Goal: Navigation & Orientation: Find specific page/section

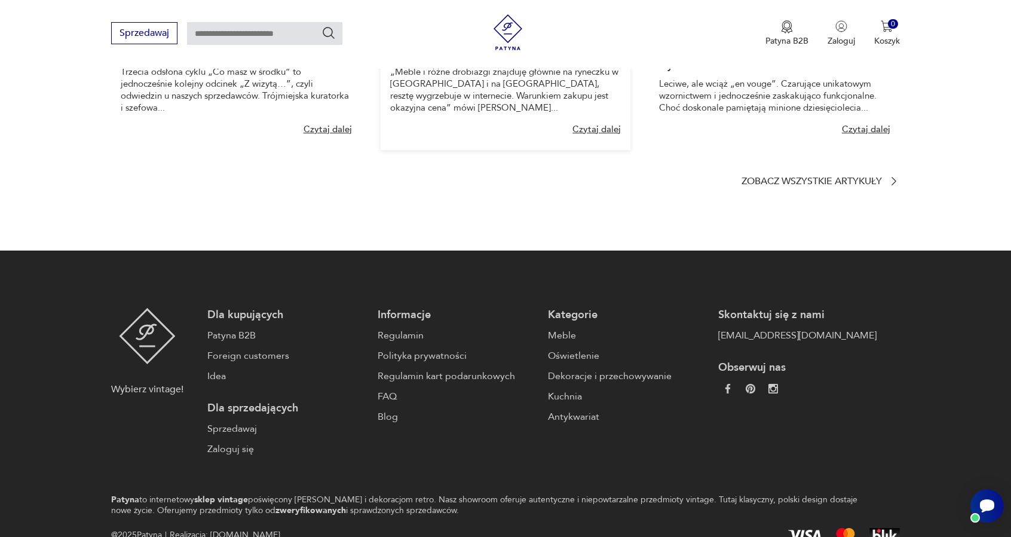
scroll to position [1614, 0]
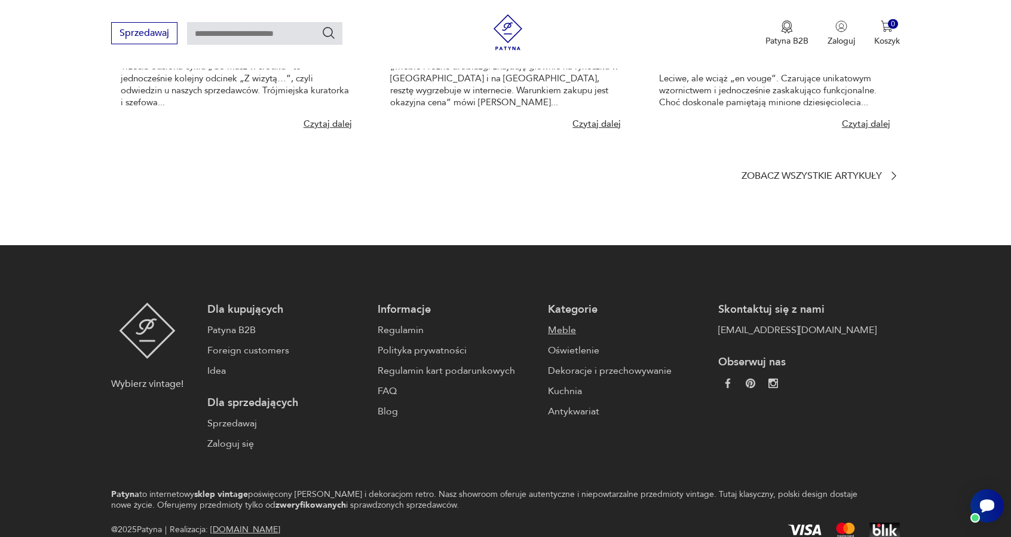
click at [548, 330] on link "Meble" at bounding box center [627, 330] width 158 height 14
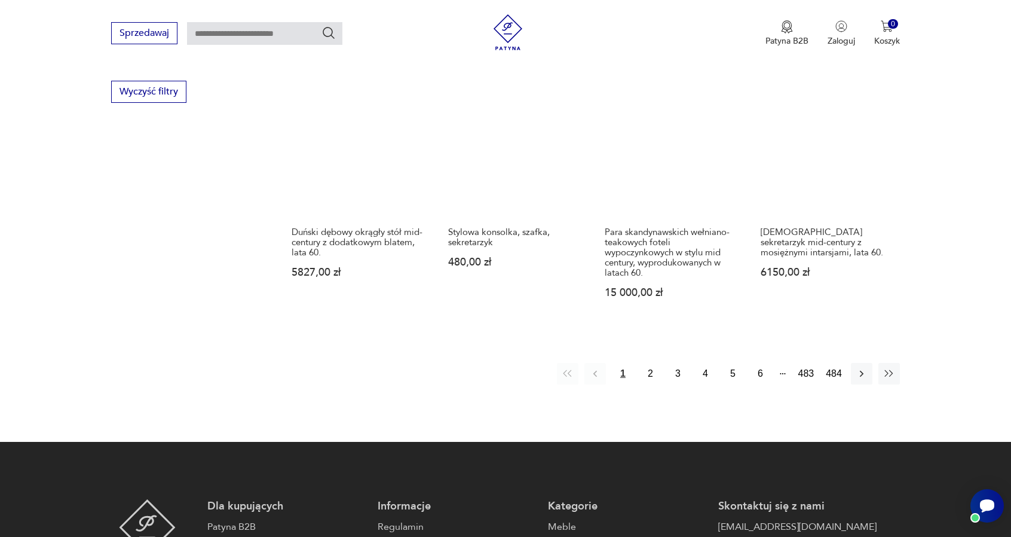
scroll to position [1332, 0]
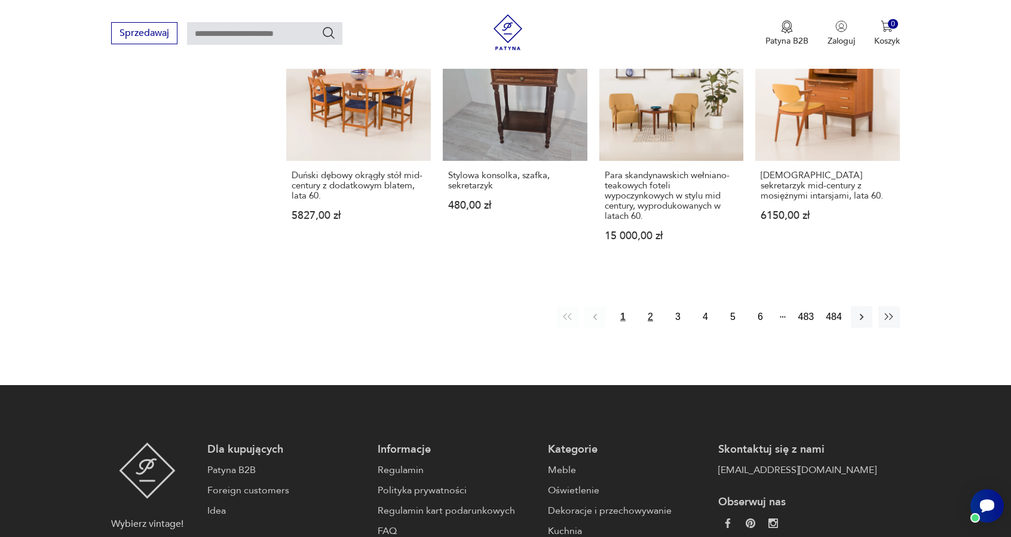
click at [654, 306] on button "2" at bounding box center [651, 317] width 22 height 22
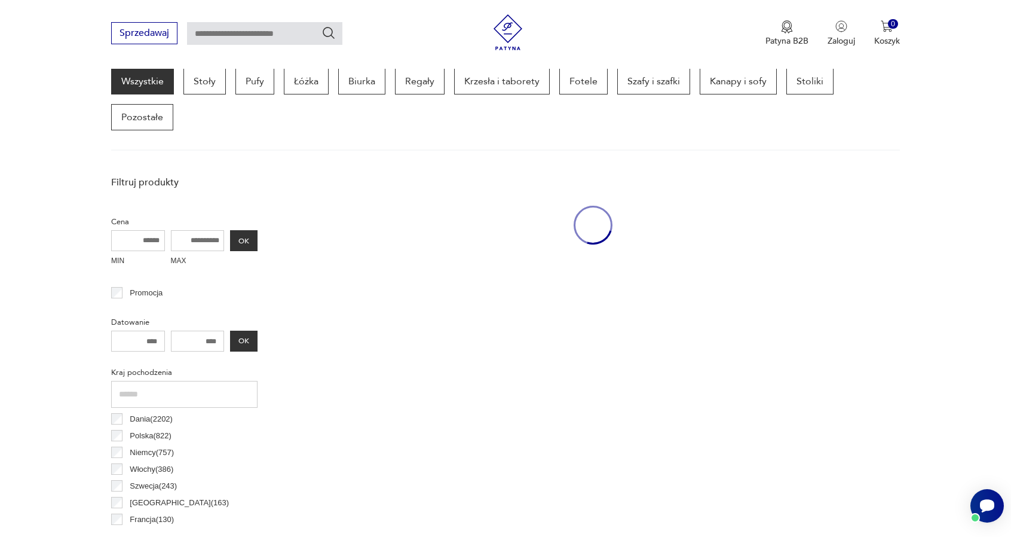
scroll to position [400, 0]
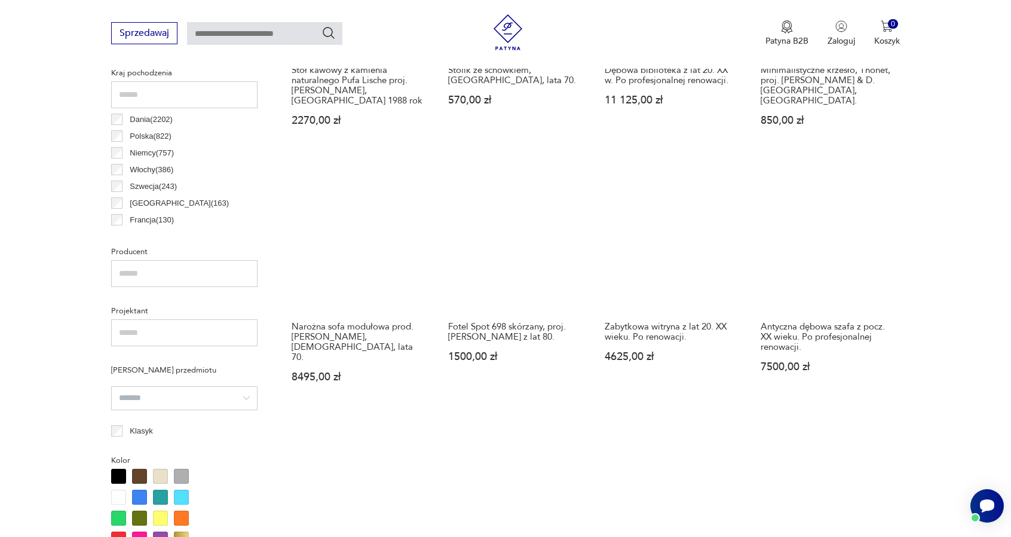
scroll to position [580, 0]
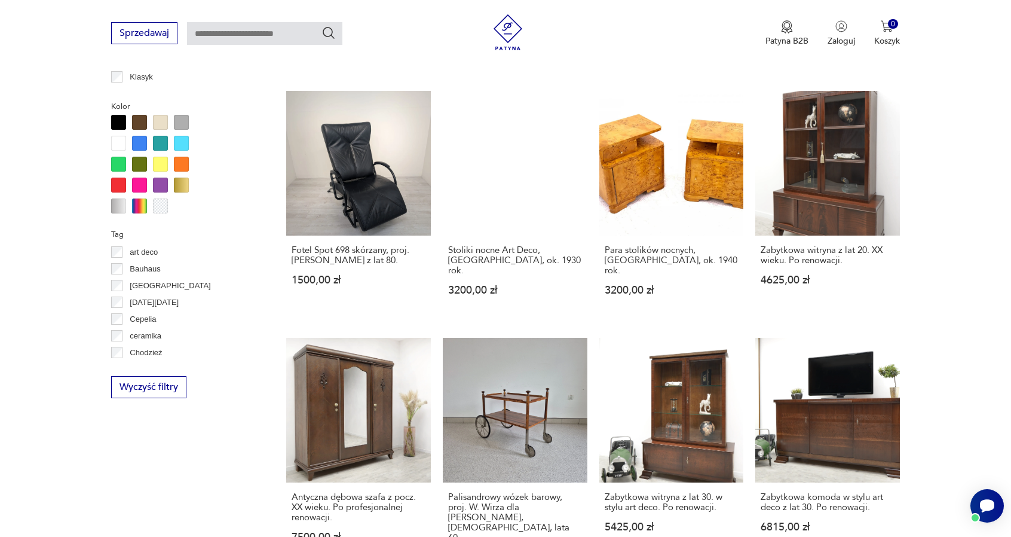
scroll to position [1237, 0]
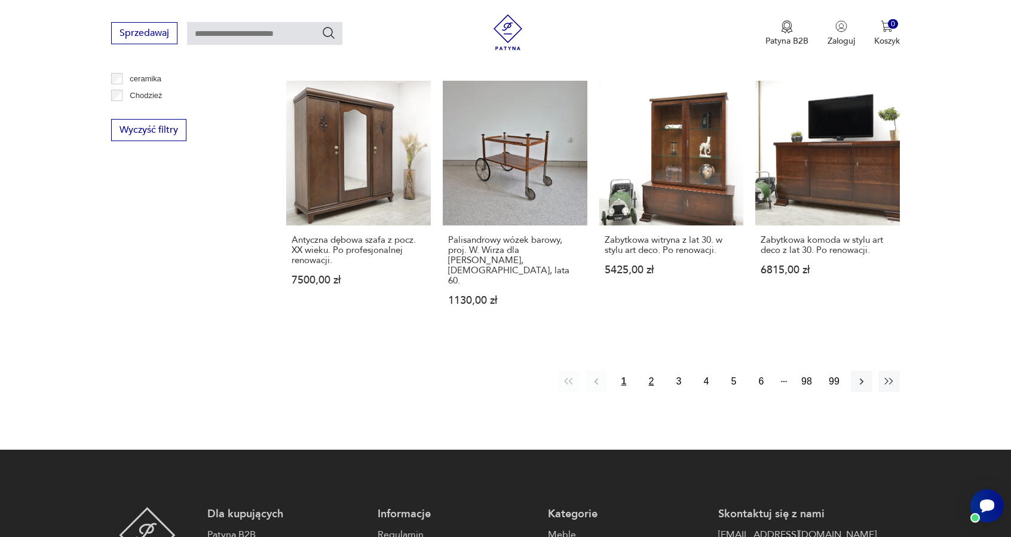
click at [647, 371] on button "2" at bounding box center [652, 382] width 22 height 22
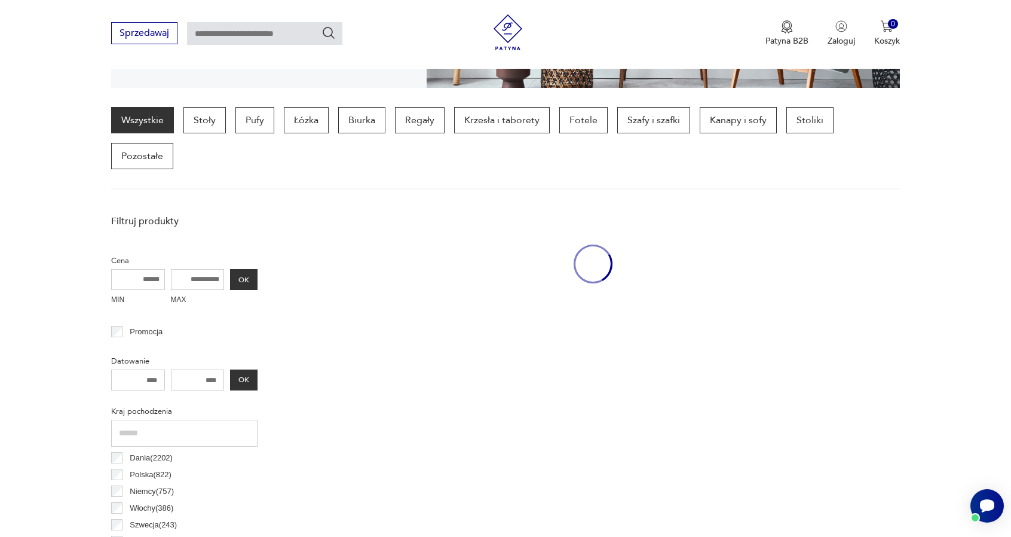
scroll to position [281, 0]
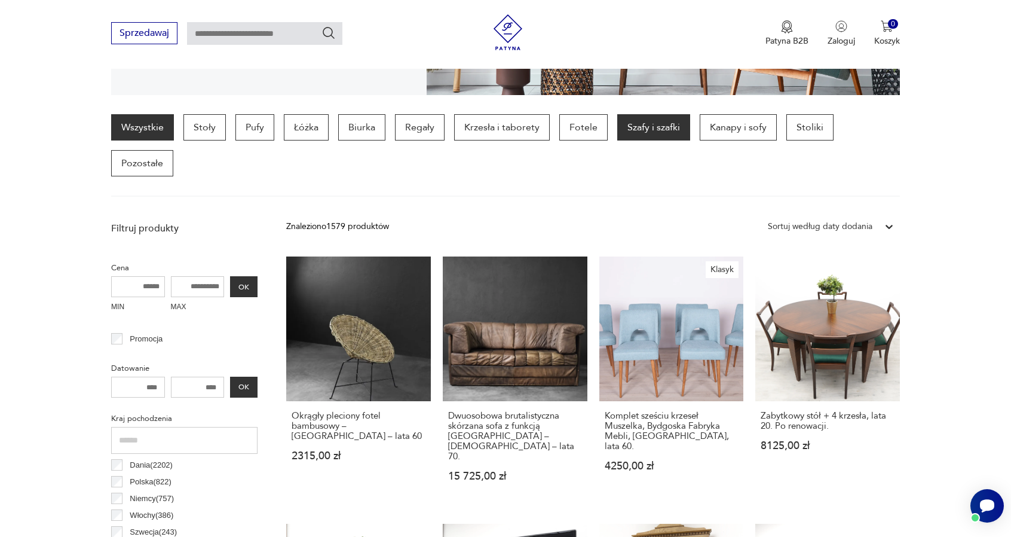
click at [667, 131] on p "Szafy i szafki" at bounding box center [653, 127] width 73 height 26
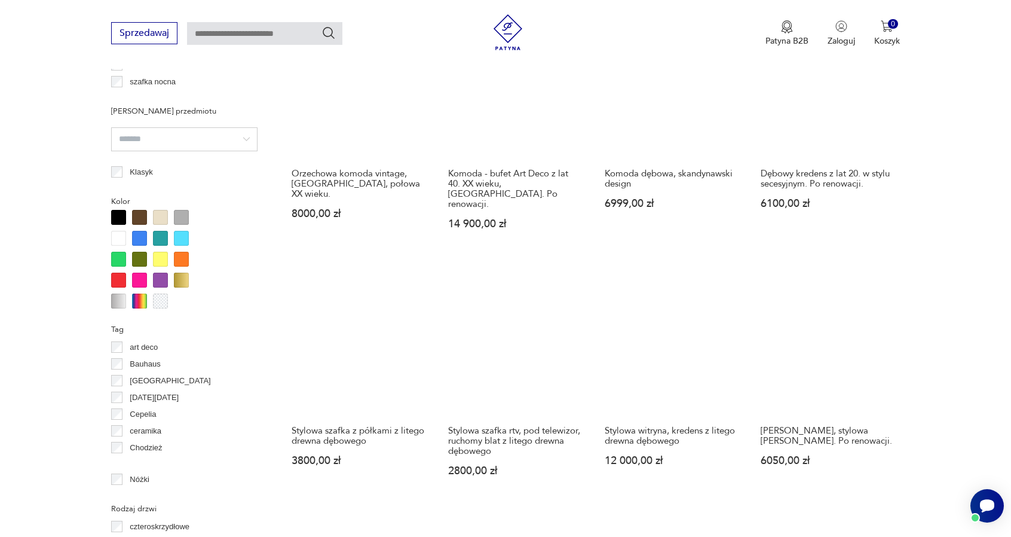
scroll to position [1118, 0]
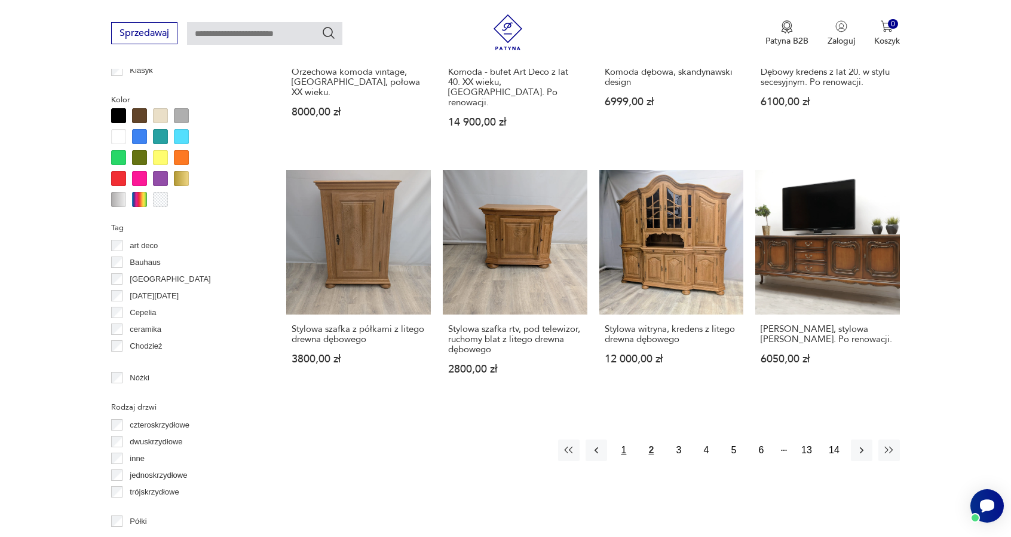
click at [629, 439] on button "1" at bounding box center [624, 450] width 22 height 22
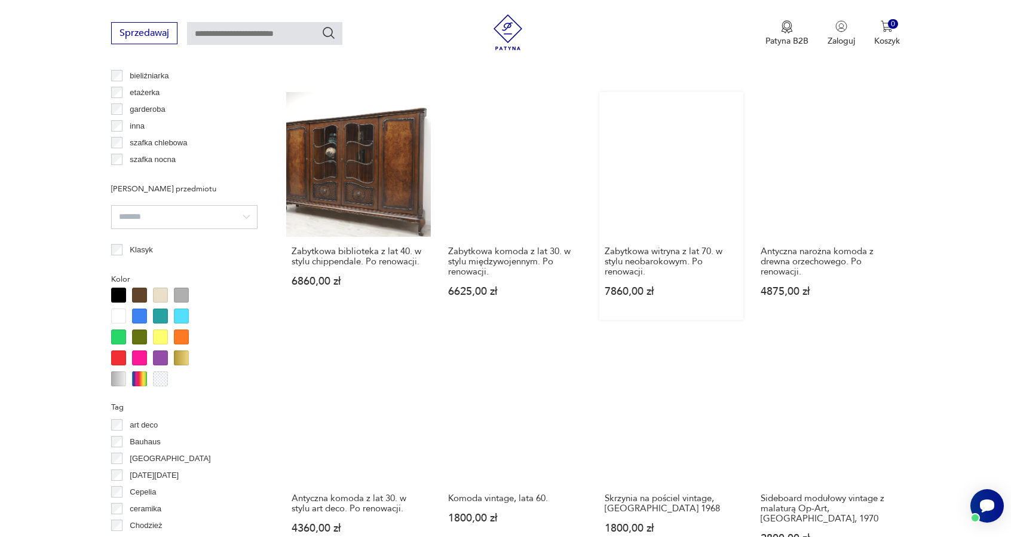
scroll to position [1237, 0]
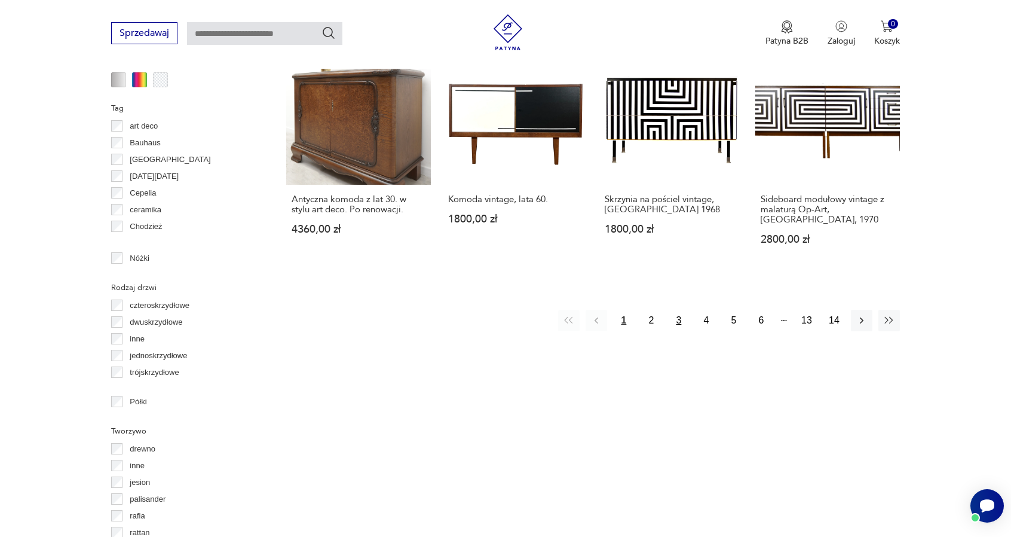
click at [685, 310] on button "3" at bounding box center [679, 321] width 22 height 22
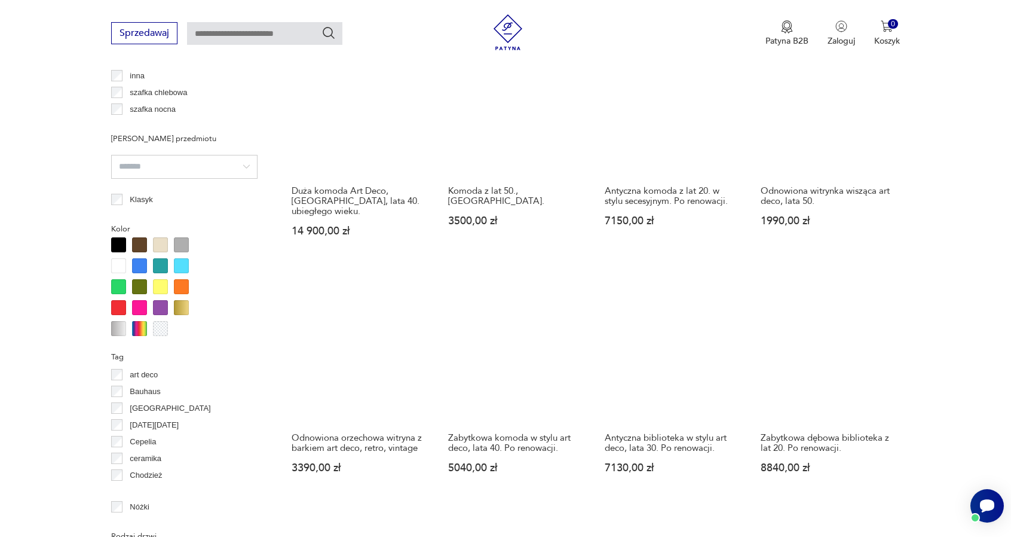
scroll to position [1118, 0]
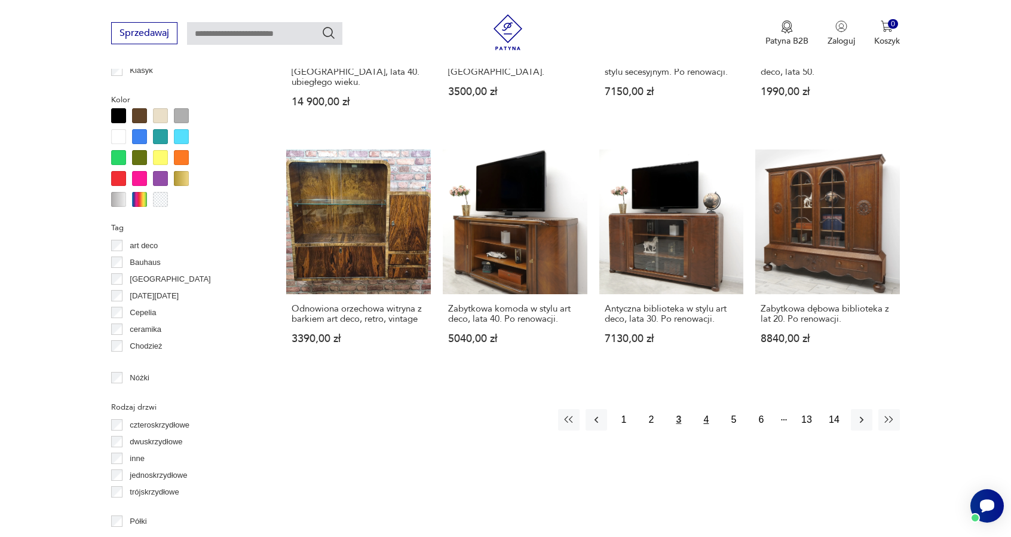
click at [700, 409] on button "4" at bounding box center [707, 420] width 22 height 22
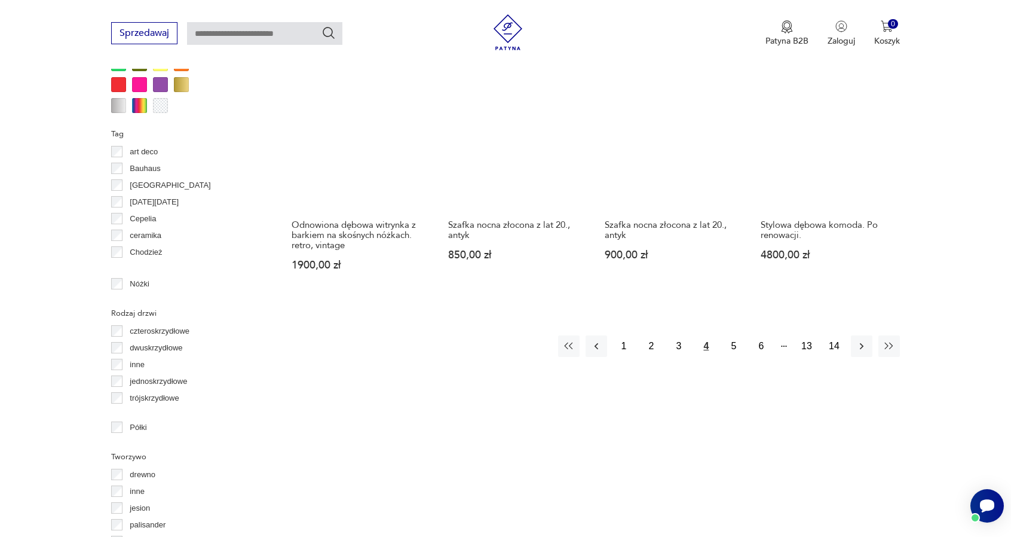
scroll to position [1297, 0]
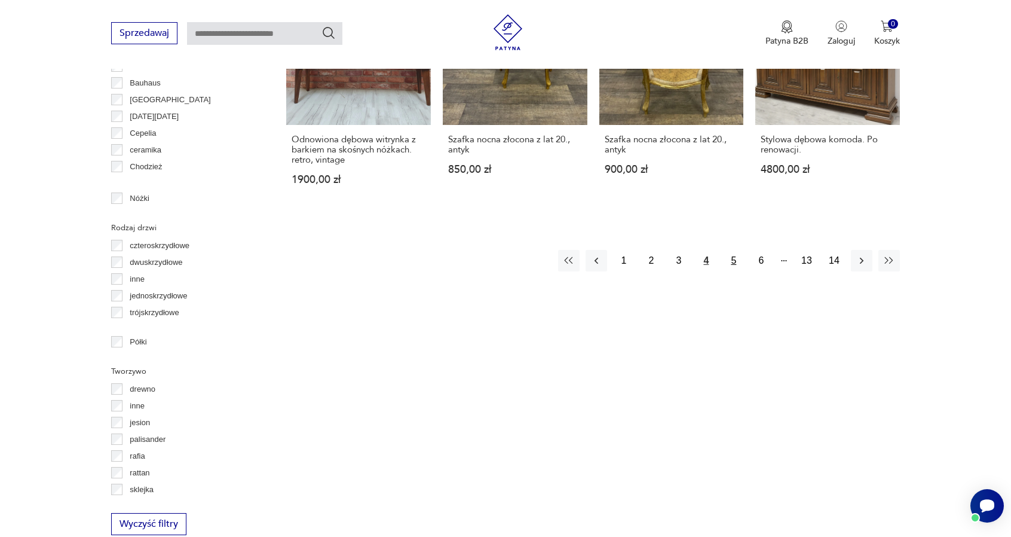
click at [732, 250] on button "5" at bounding box center [734, 261] width 22 height 22
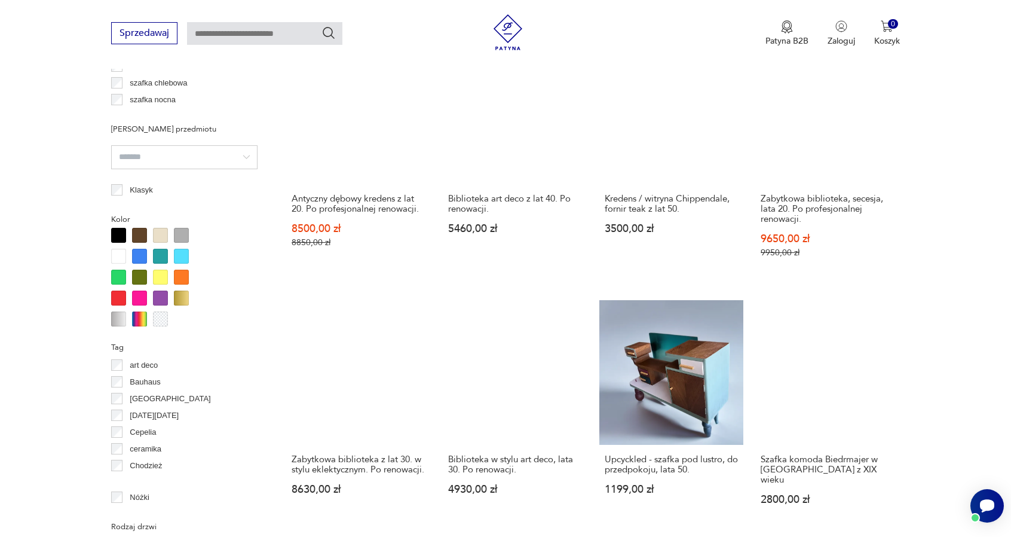
scroll to position [1297, 0]
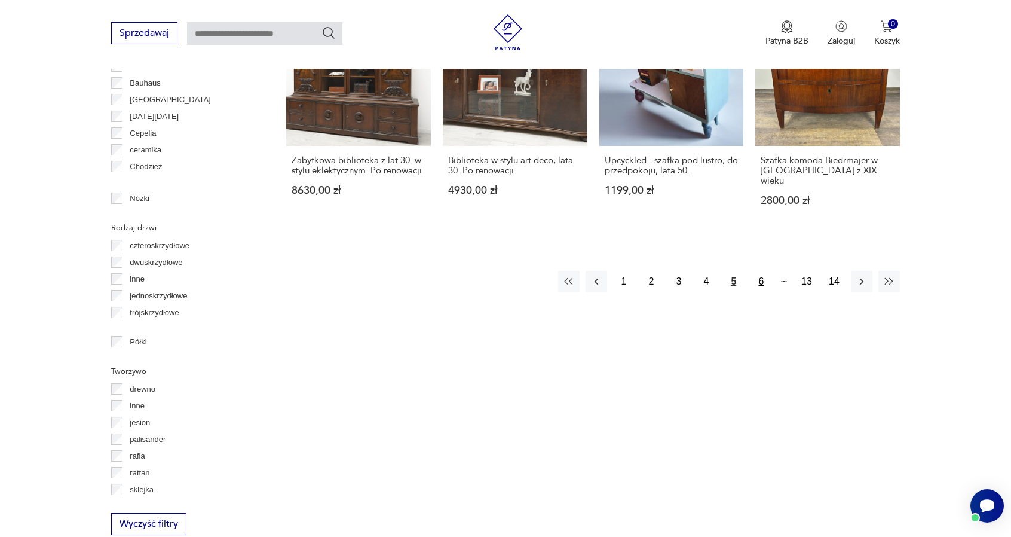
click at [755, 271] on button "6" at bounding box center [762, 282] width 22 height 22
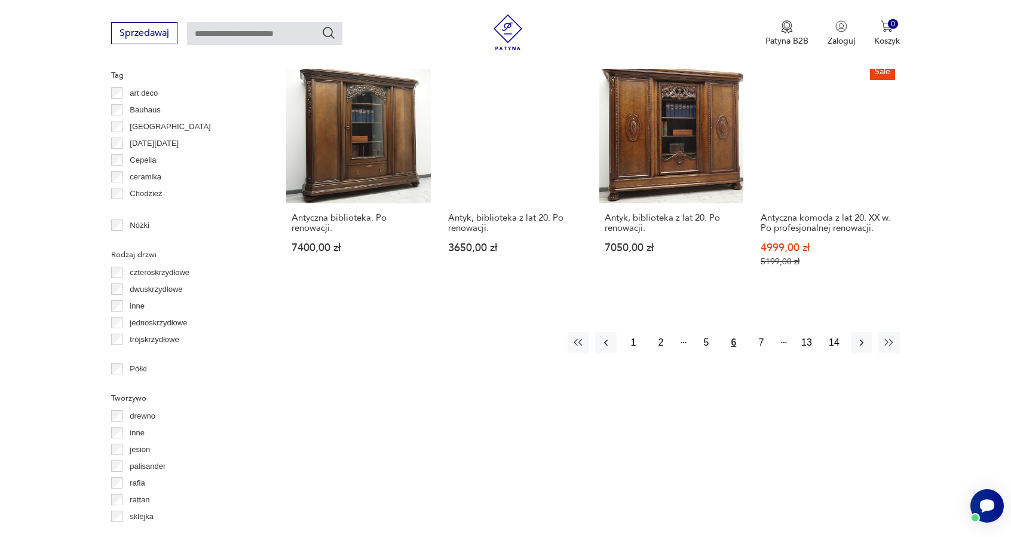
scroll to position [1297, 0]
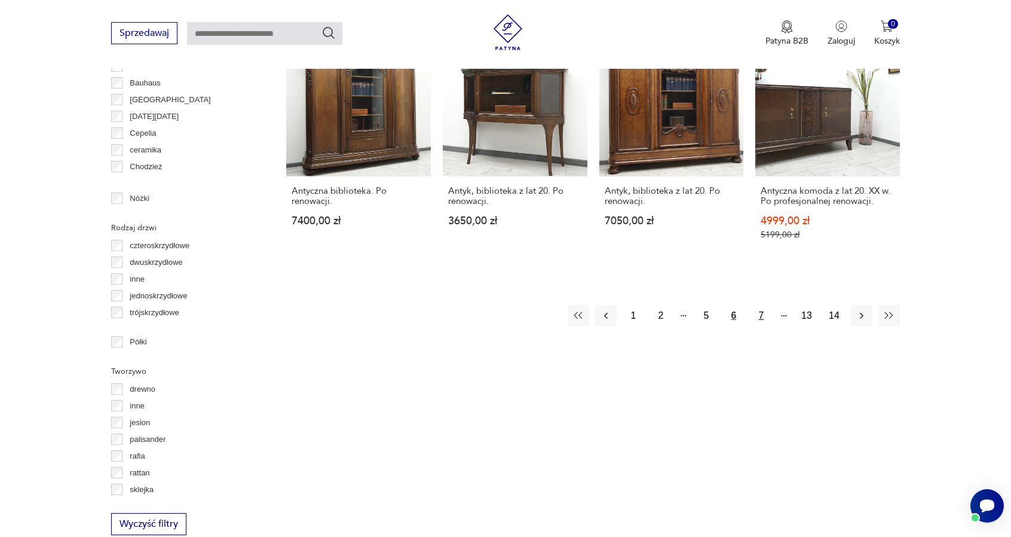
click at [764, 305] on button "7" at bounding box center [762, 316] width 22 height 22
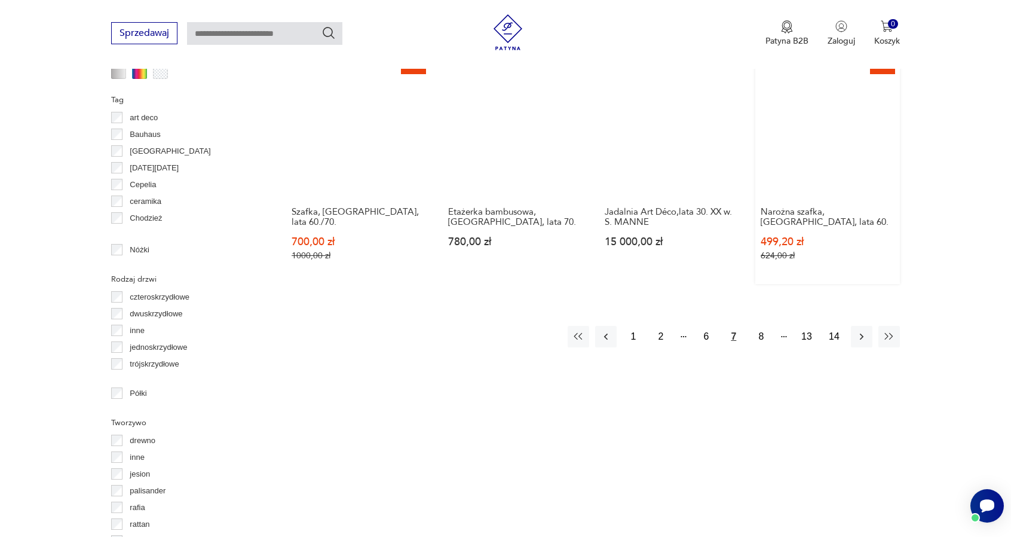
scroll to position [1297, 0]
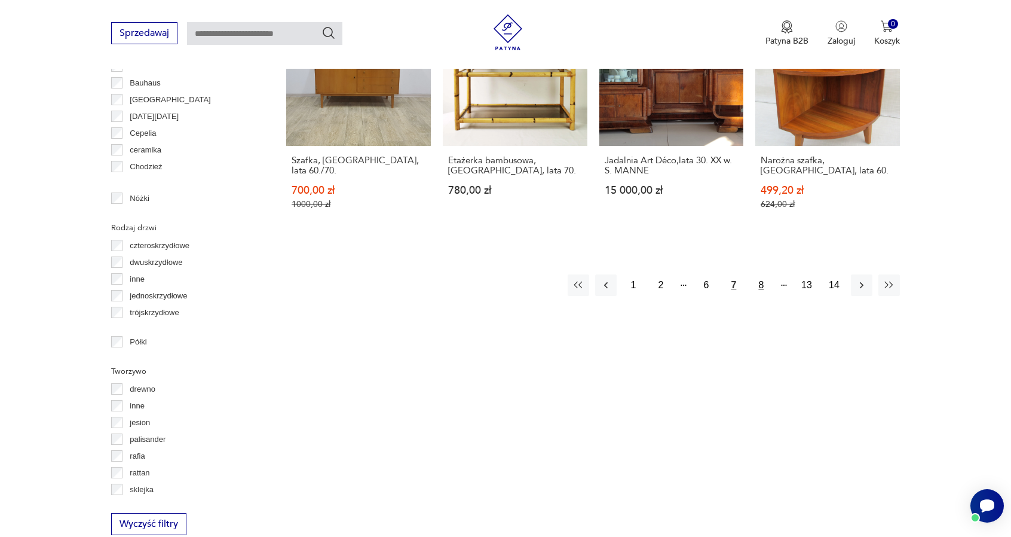
click at [760, 274] on button "8" at bounding box center [762, 285] width 22 height 22
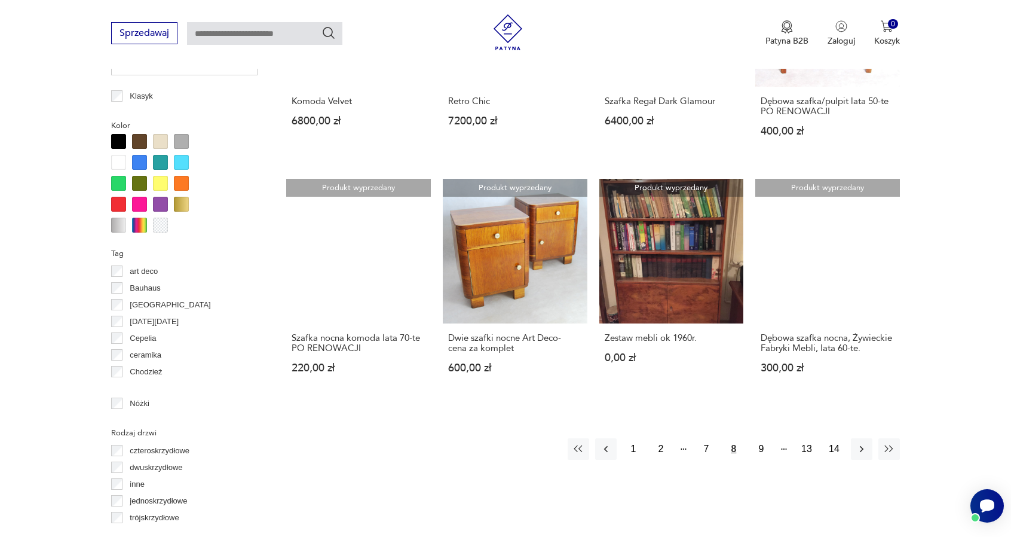
scroll to position [1177, 0]
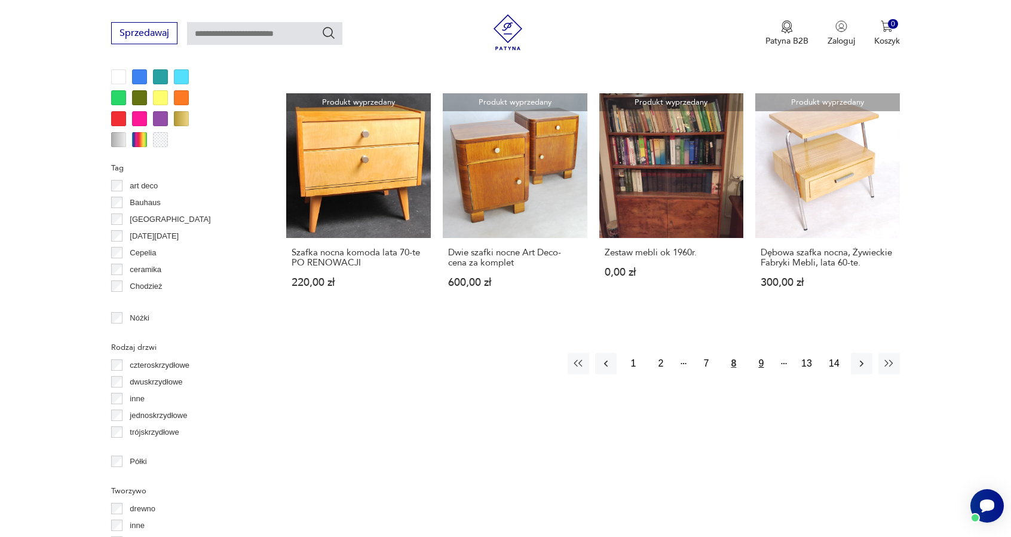
click at [766, 353] on button "9" at bounding box center [762, 364] width 22 height 22
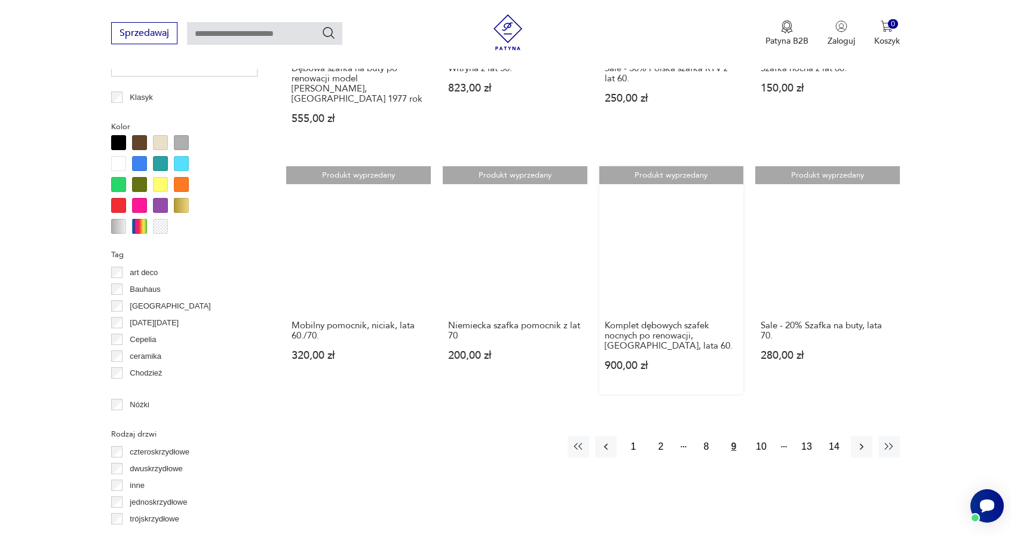
scroll to position [1118, 0]
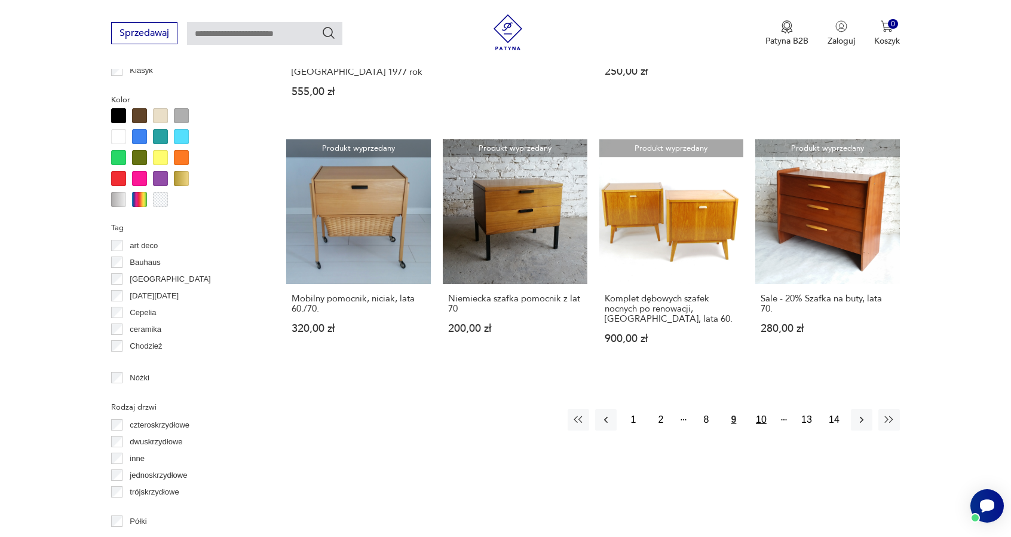
click at [761, 409] on button "10" at bounding box center [762, 420] width 22 height 22
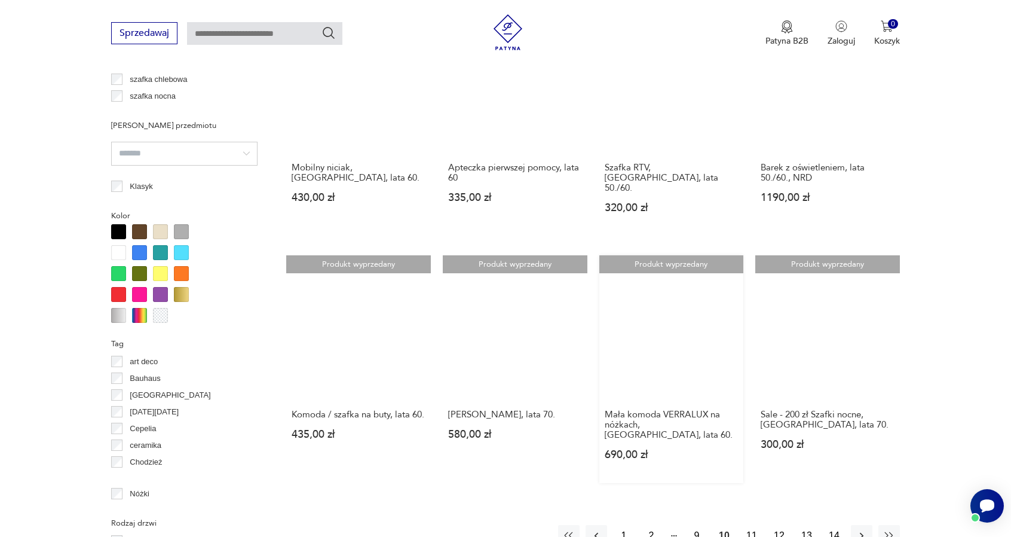
scroll to position [1058, 0]
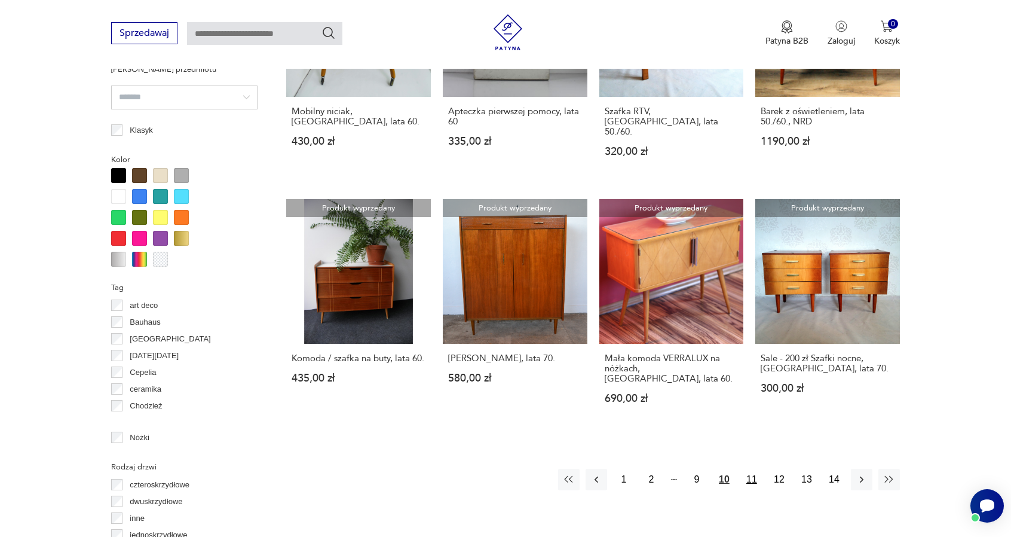
click at [754, 469] on button "11" at bounding box center [752, 480] width 22 height 22
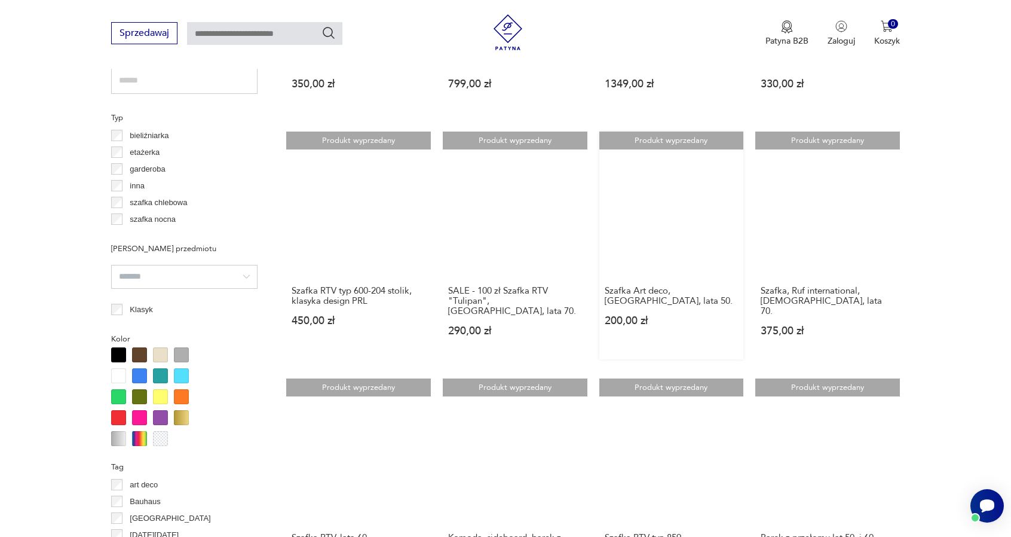
scroll to position [1118, 0]
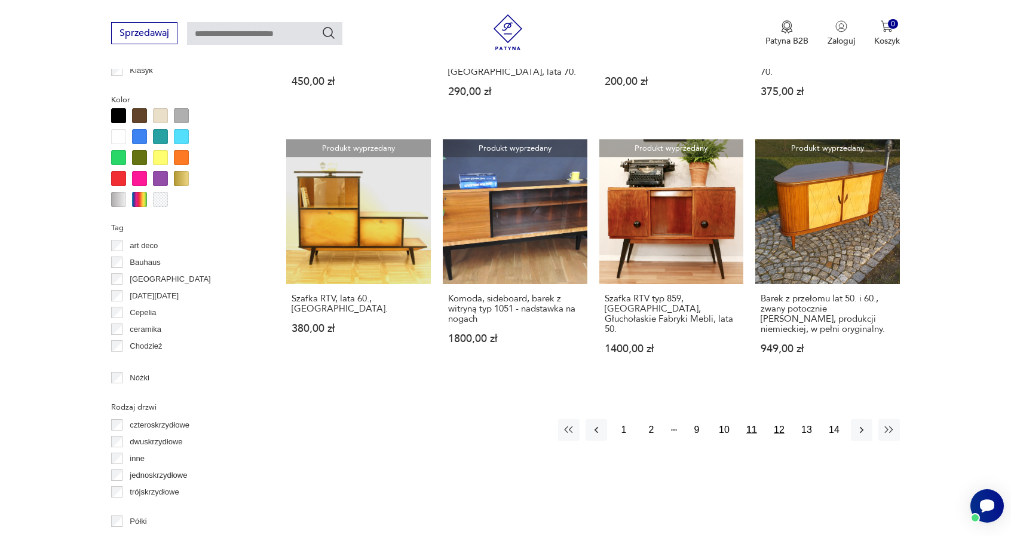
click at [783, 419] on button "12" at bounding box center [780, 430] width 22 height 22
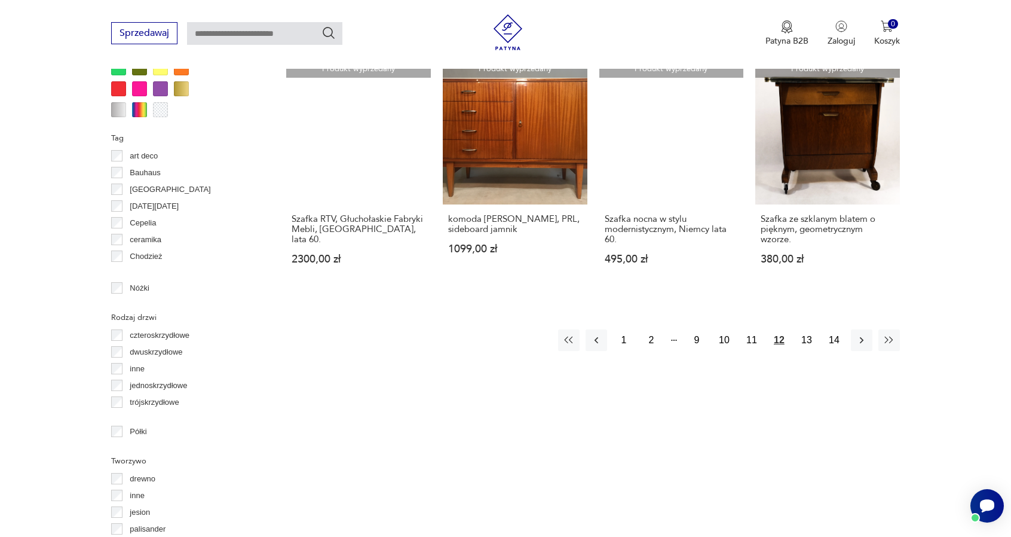
scroll to position [1297, 0]
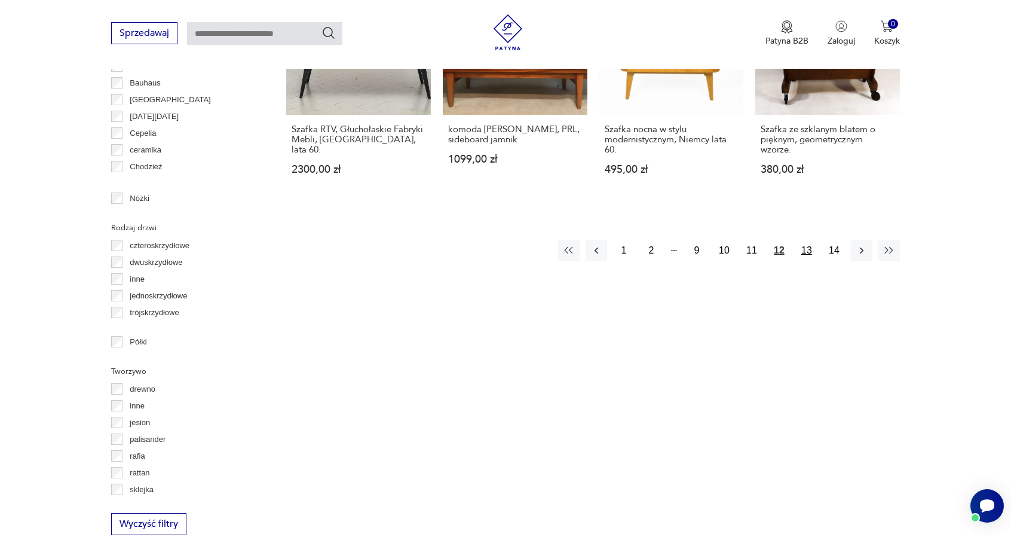
click at [808, 240] on button "13" at bounding box center [807, 251] width 22 height 22
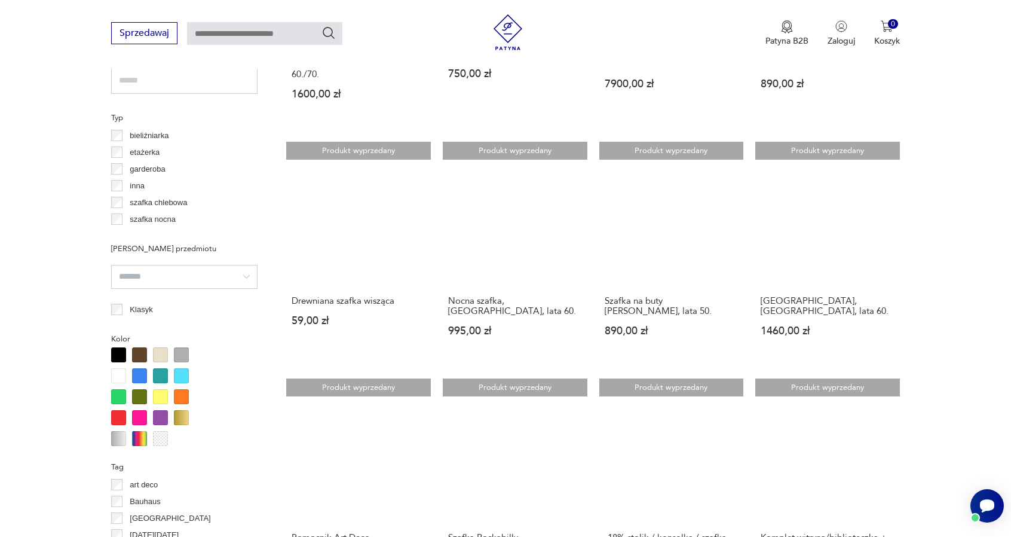
scroll to position [1058, 0]
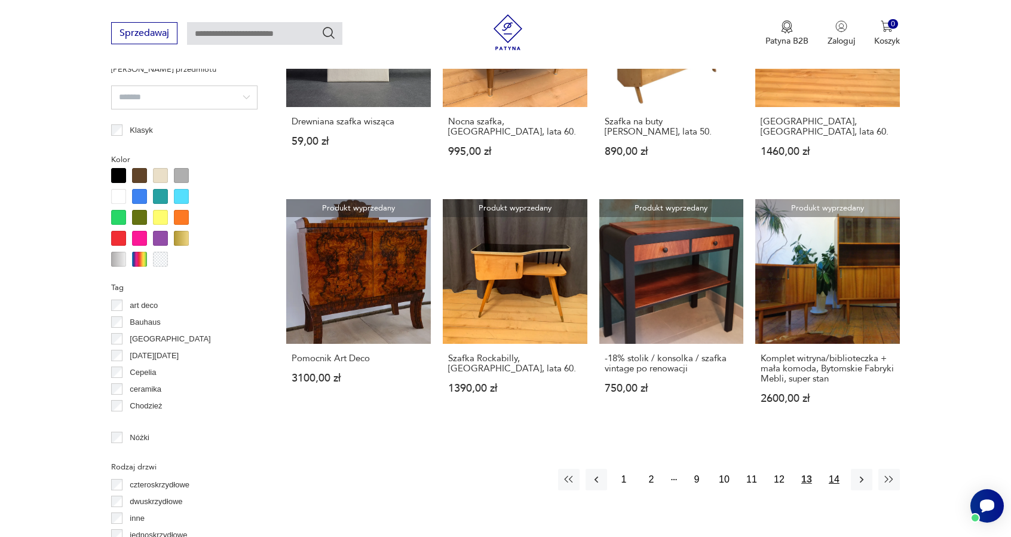
click at [830, 469] on button "14" at bounding box center [835, 480] width 22 height 22
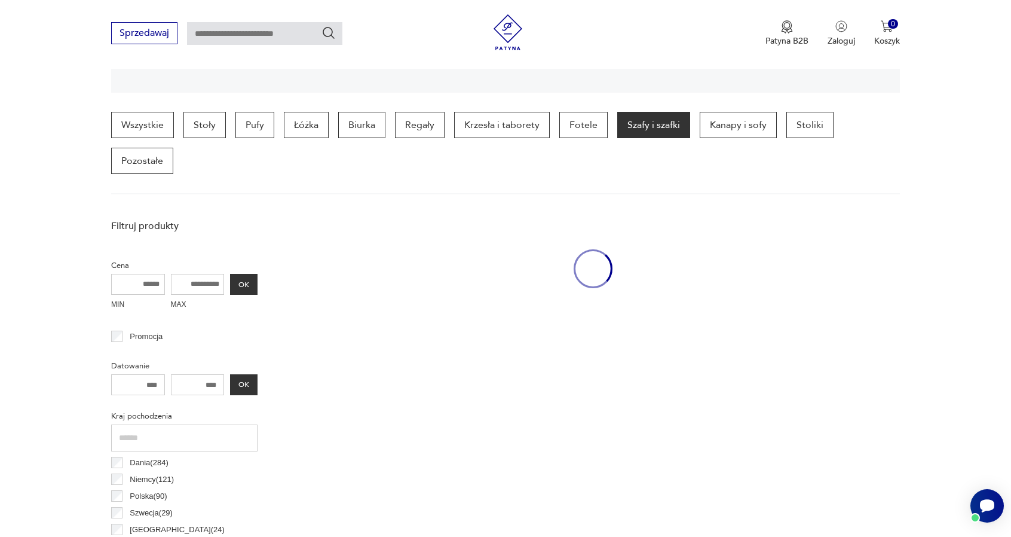
scroll to position [281, 0]
